Goal: Information Seeking & Learning: Understand process/instructions

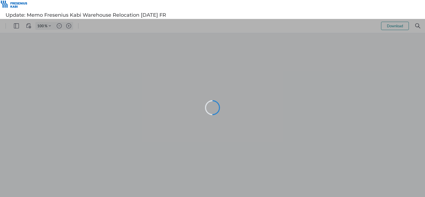
type input "74"
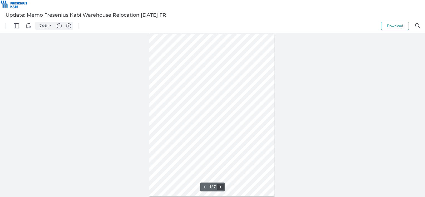
click at [221, 186] on button ".cls-1{fill:#abb0c4;} icon - chevron - right" at bounding box center [220, 186] width 7 height 7
click at [204, 186] on button ".cls-1{fill:#abb0c4;} icon - chevron - left" at bounding box center [204, 186] width 7 height 7
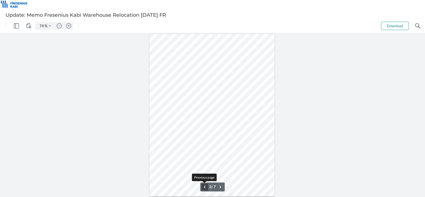
scroll to position [164, 0]
click at [221, 187] on button ".cls-1{fill:#abb0c4;} icon - chevron - right" at bounding box center [220, 186] width 7 height 7
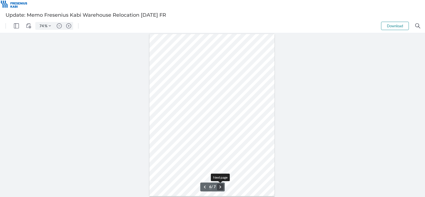
scroll to position [819, 0]
click at [221, 187] on button ".cls-1{fill:#abb0c4;} icon - chevron - right" at bounding box center [220, 186] width 7 height 7
click at [202, 187] on button ".cls-1{fill:#abb0c4;} icon - chevron - left" at bounding box center [204, 186] width 7 height 7
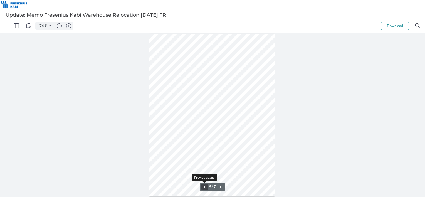
click at [202, 187] on button ".cls-1{fill:#abb0c4;} icon - chevron - left" at bounding box center [204, 186] width 7 height 7
type input "2"
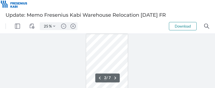
scroll to position [54, 0]
type input "101"
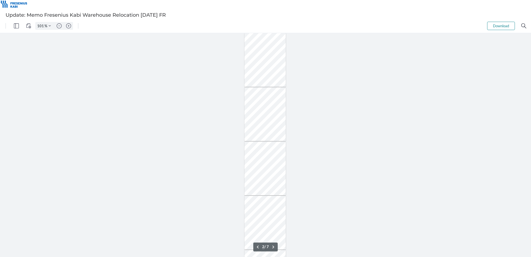
scroll to position [224, 0]
click at [258, 197] on button ".cls-1{fill:#abb0c4;} icon - chevron - left" at bounding box center [258, 246] width 7 height 7
click at [282, 197] on div at bounding box center [265, 145] width 171 height 222
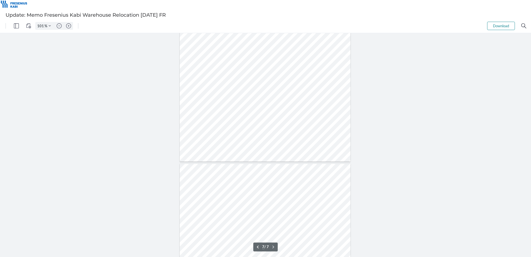
type input "6"
type input "201"
type input "2"
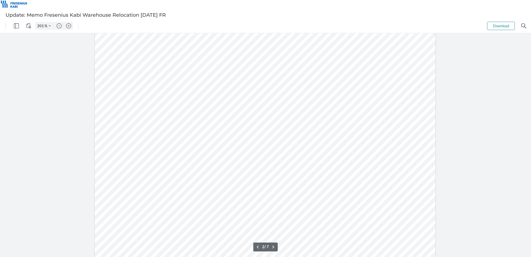
scroll to position [528, 0]
